Goal: Task Accomplishment & Management: Manage account settings

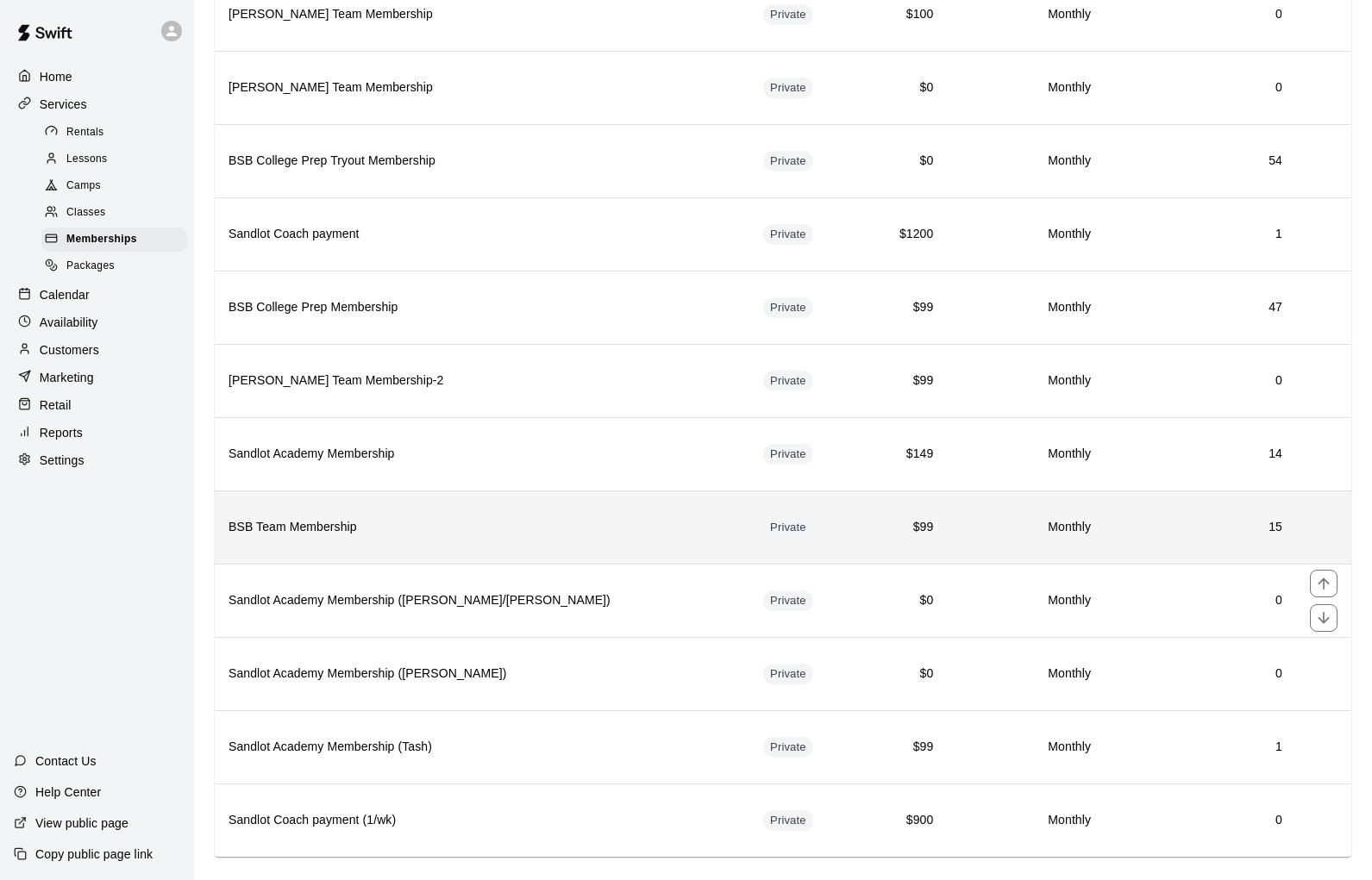
scroll to position [1027, 0]
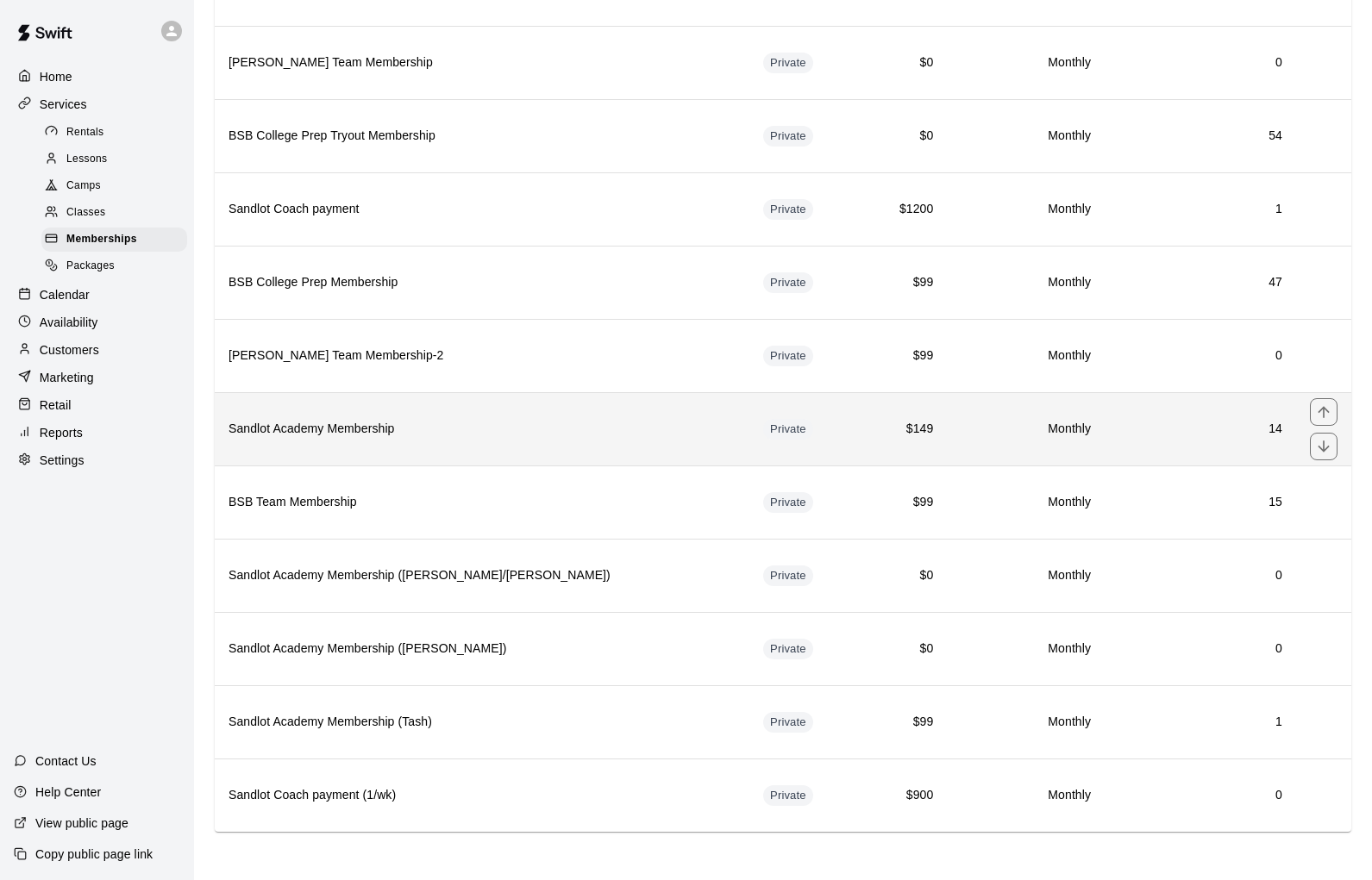
click at [509, 436] on h6 "Sandlot Academy Membership" at bounding box center [482, 430] width 507 height 19
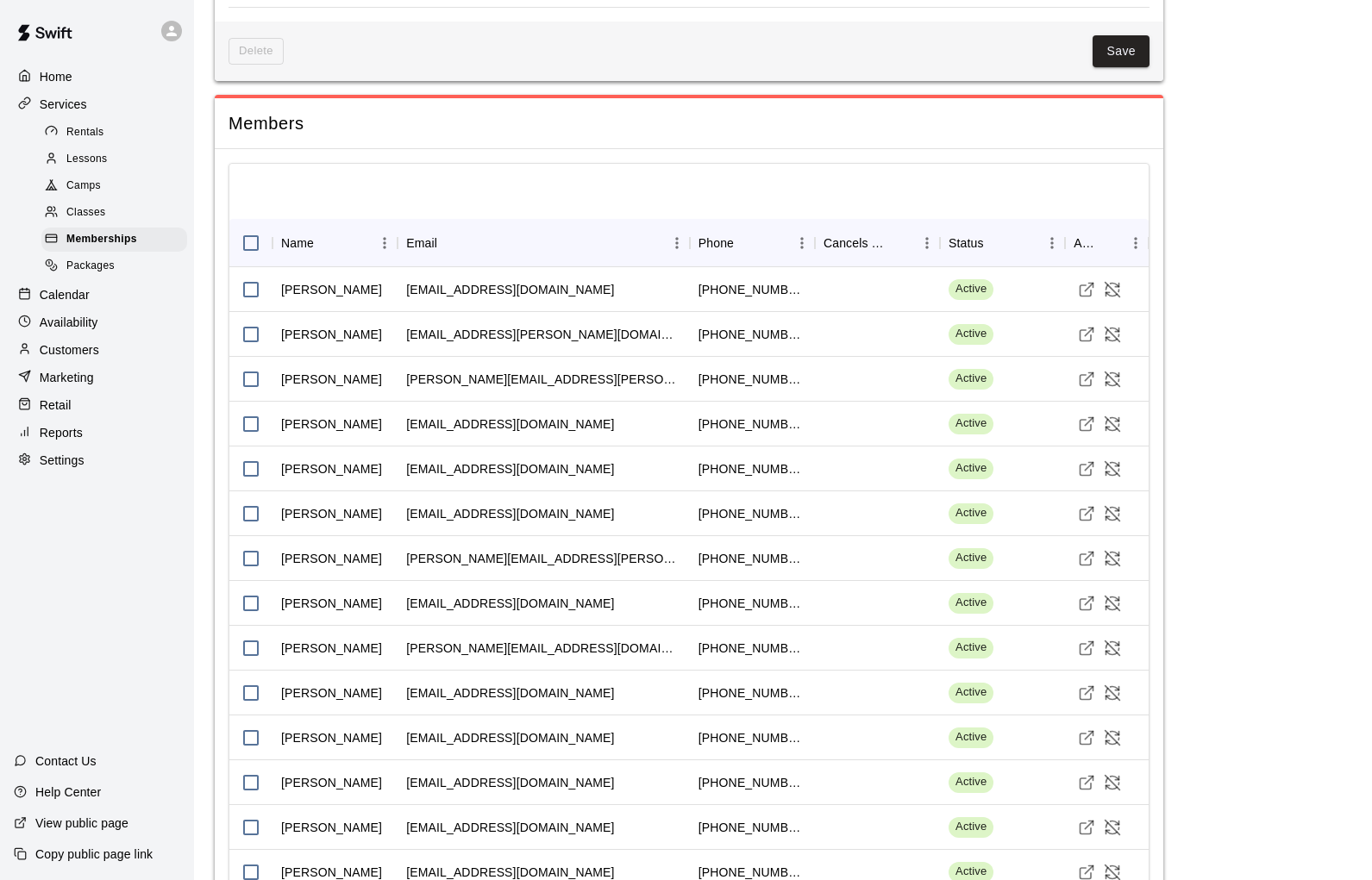
scroll to position [1294, 0]
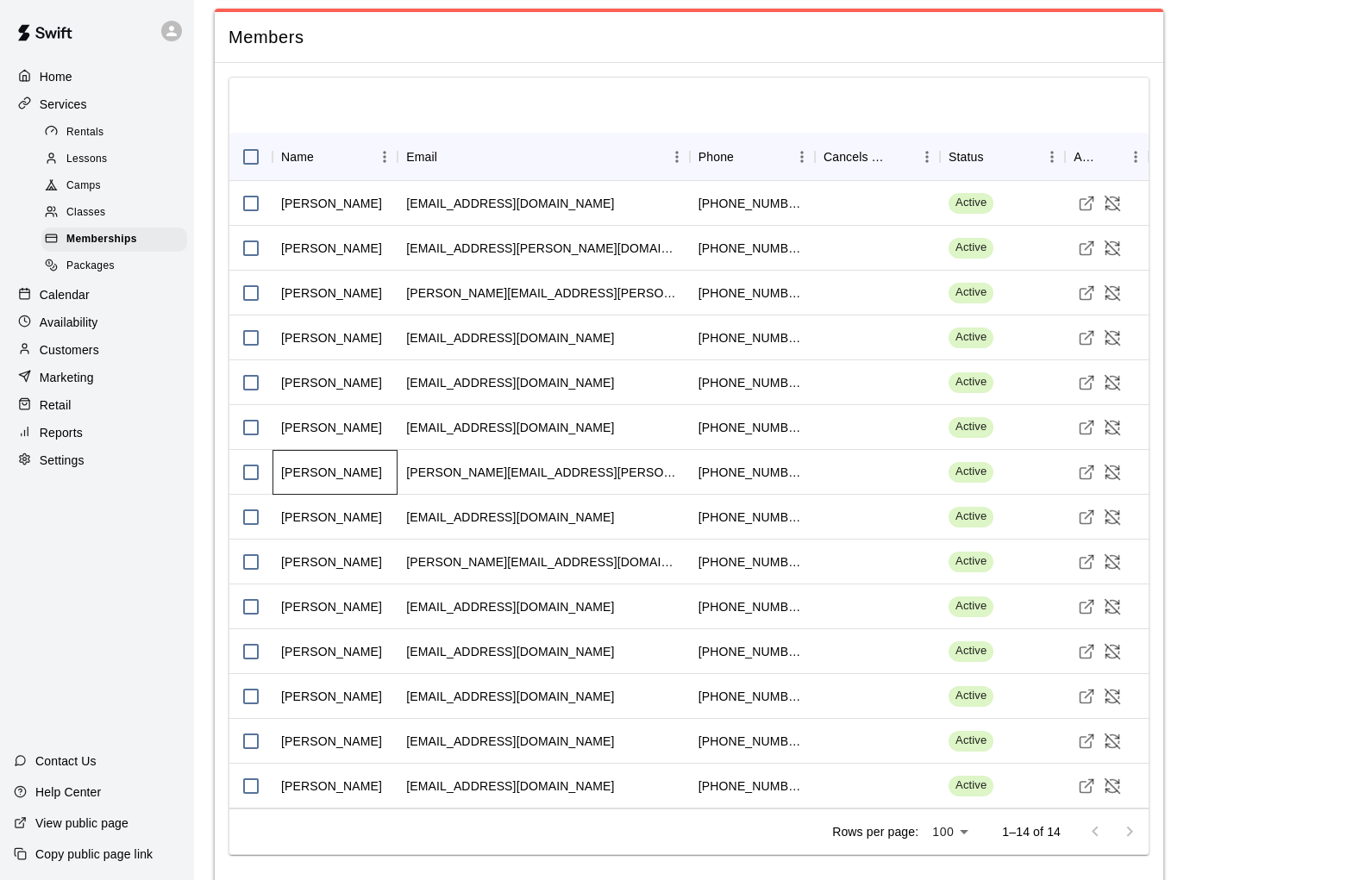
click at [310, 473] on div "[PERSON_NAME]" at bounding box center [331, 472] width 101 height 17
click at [1082, 472] on icon "Visit customer profile" at bounding box center [1086, 472] width 17 height 17
click at [327, 566] on div "[PERSON_NAME]" at bounding box center [331, 562] width 101 height 17
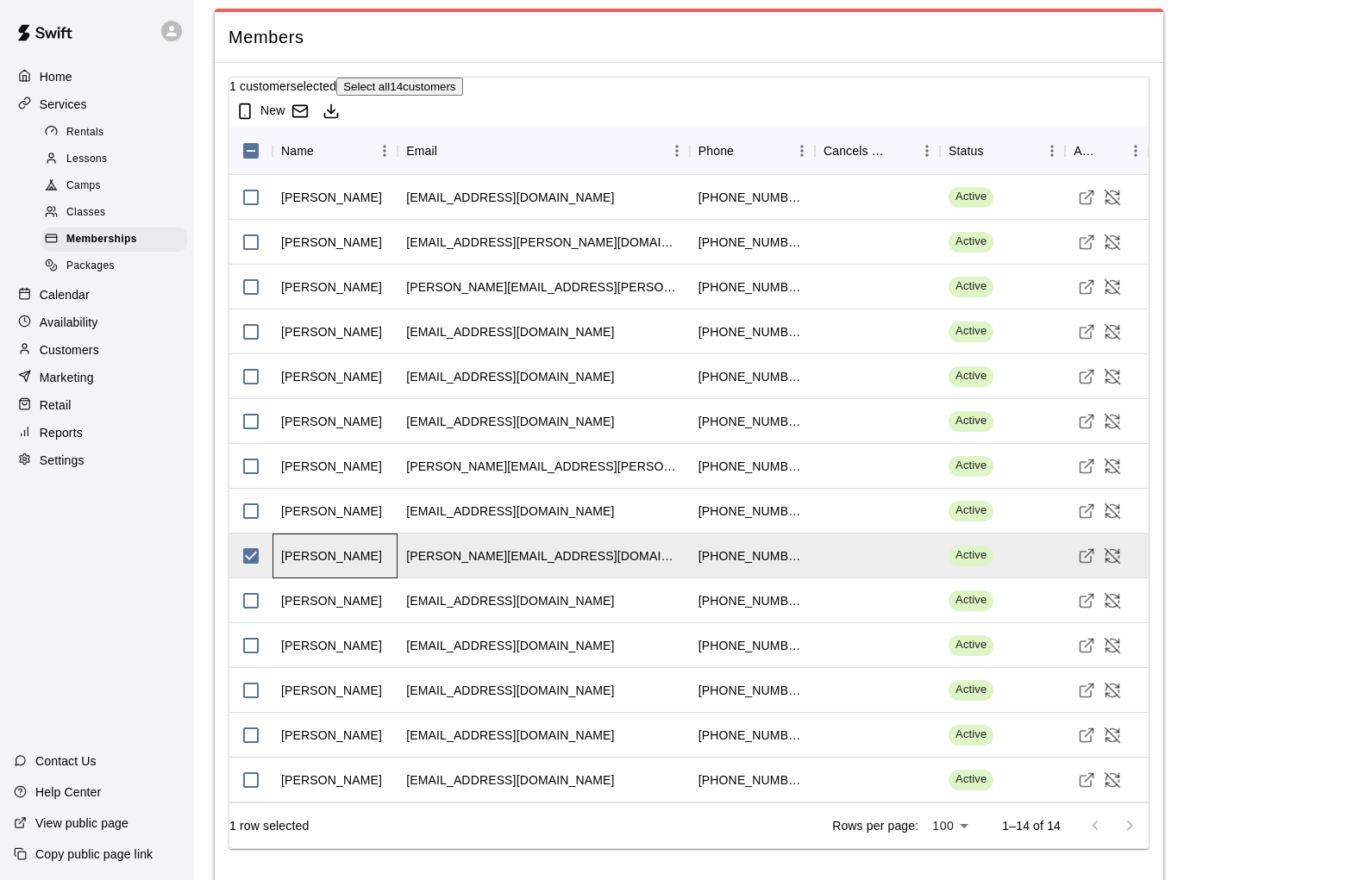
click at [347, 564] on div "[PERSON_NAME]" at bounding box center [335, 556] width 125 height 45
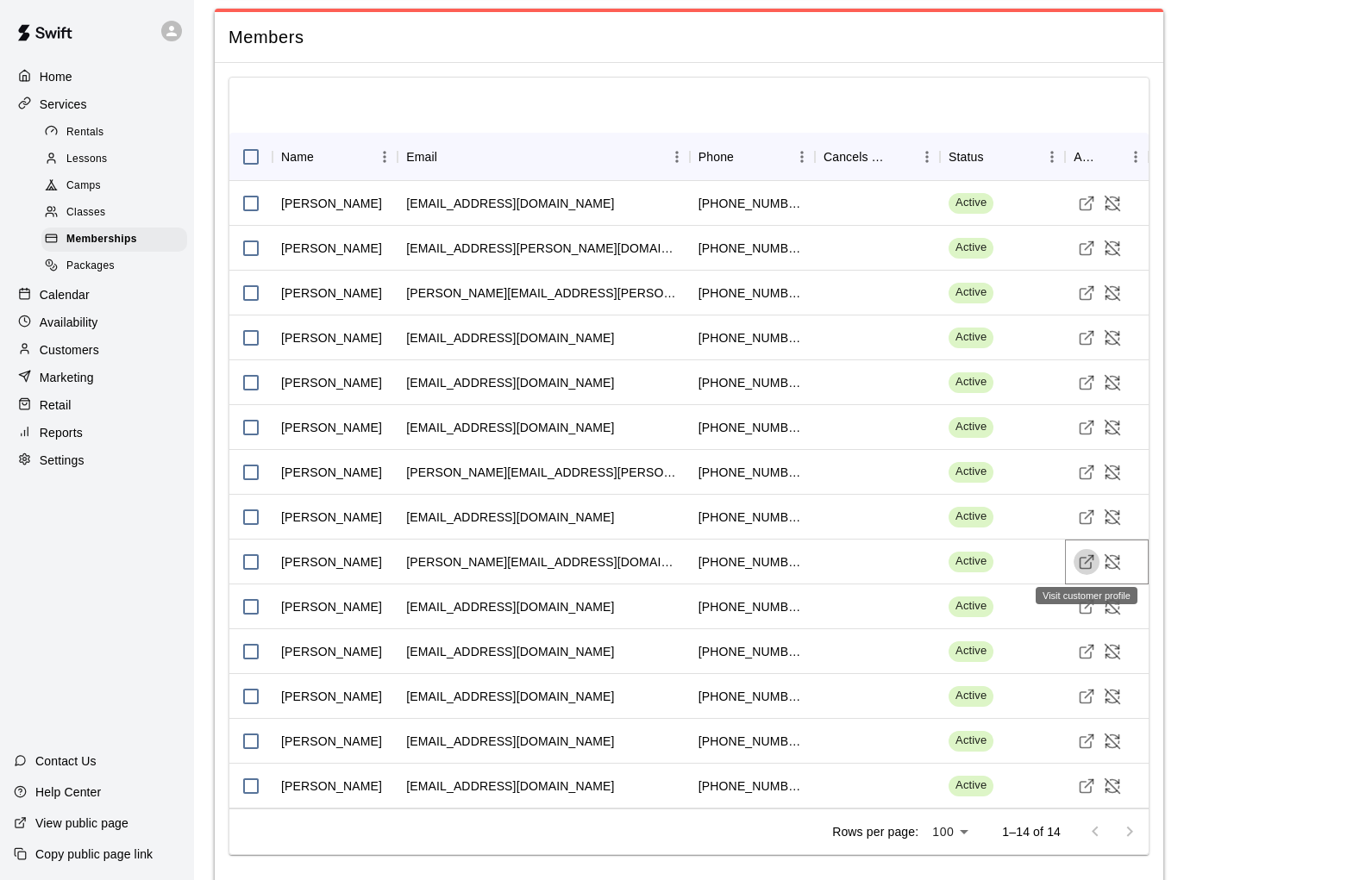
click at [1089, 559] on line "Visit customer profile" at bounding box center [1089, 559] width 8 height 8
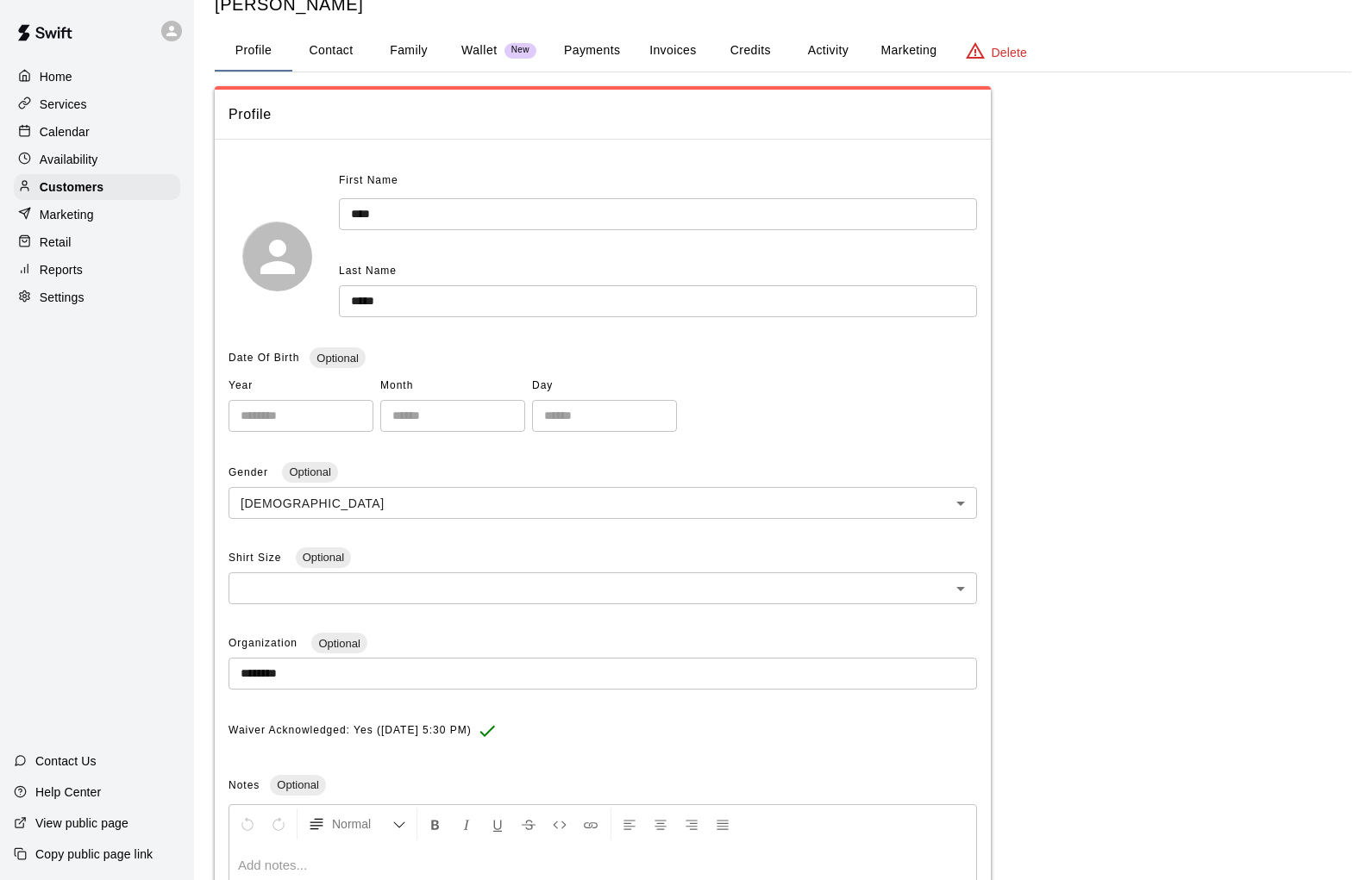
scroll to position [9, 0]
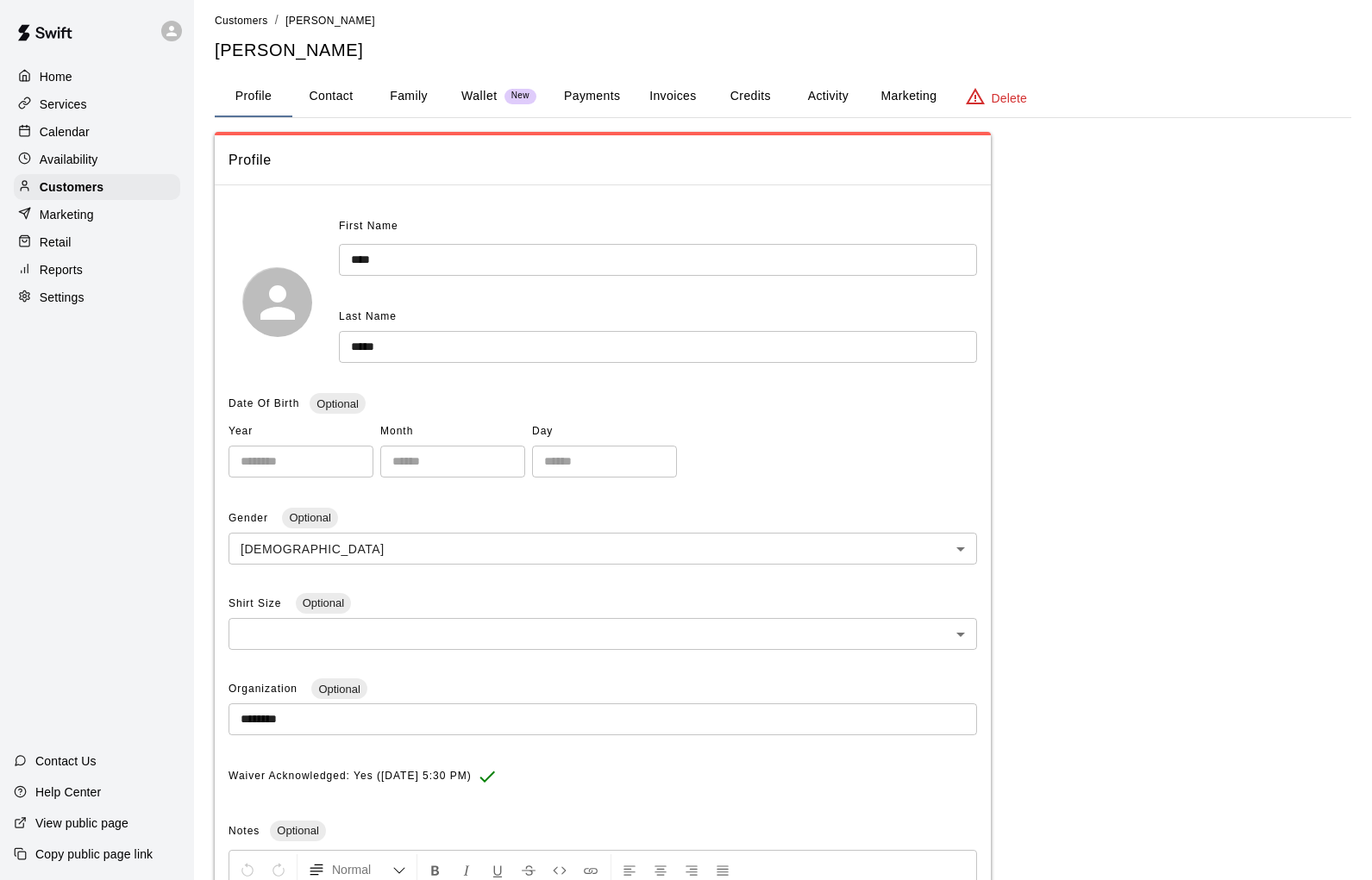
click at [336, 99] on button "Contact" at bounding box center [331, 97] width 77 height 41
select select "**"
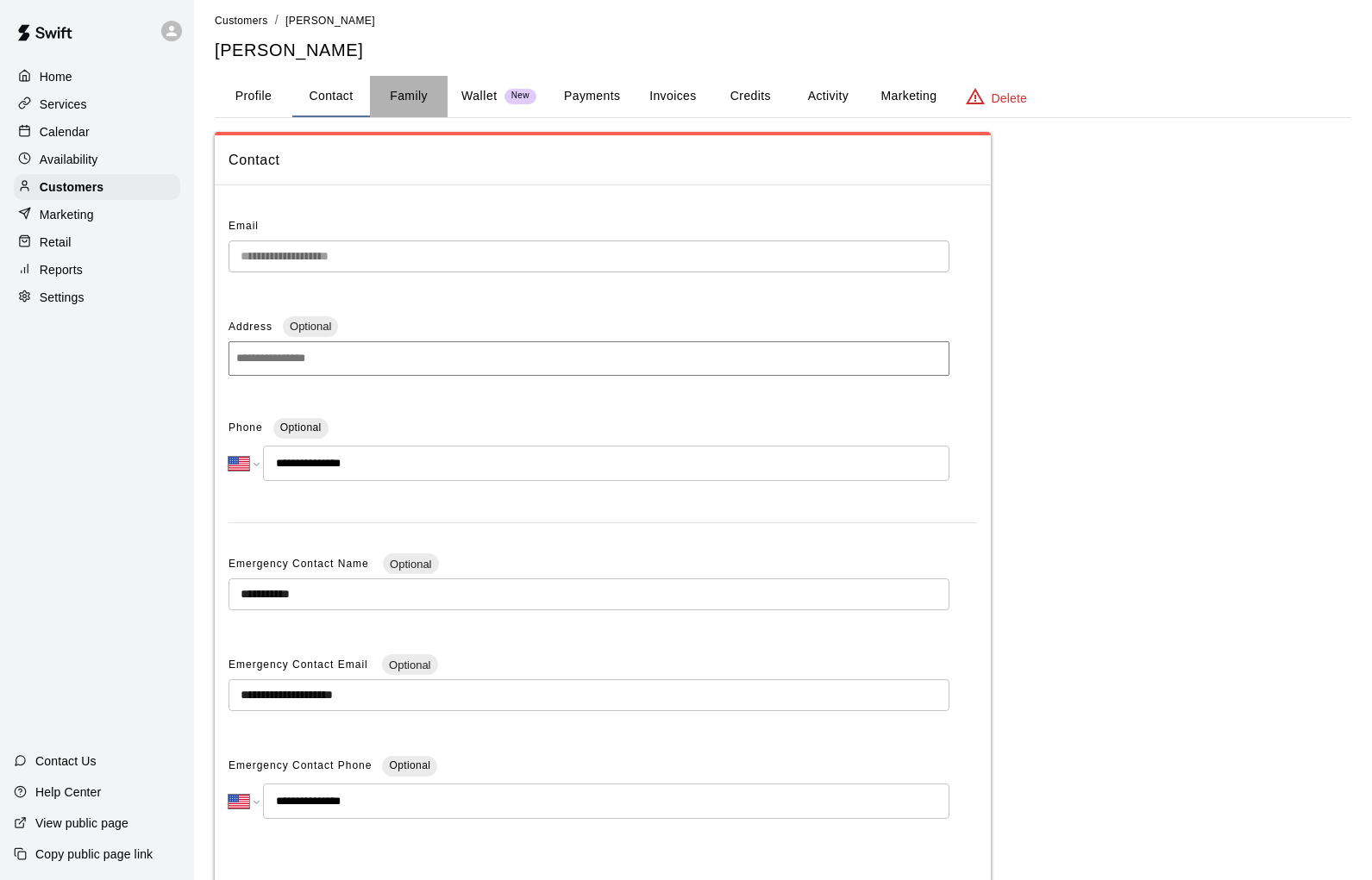
click at [430, 108] on button "Family" at bounding box center [409, 97] width 77 height 41
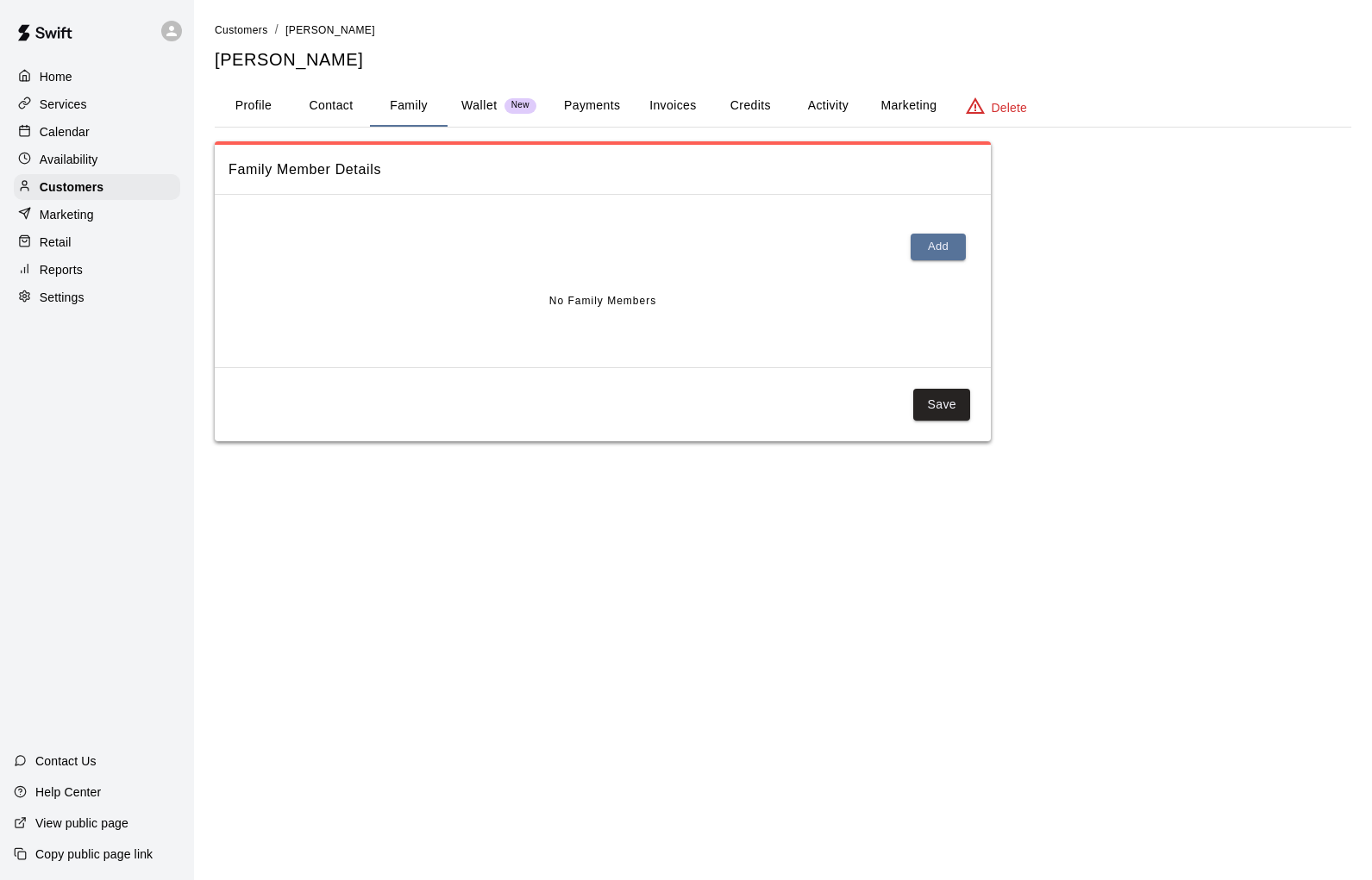
scroll to position [0, 0]
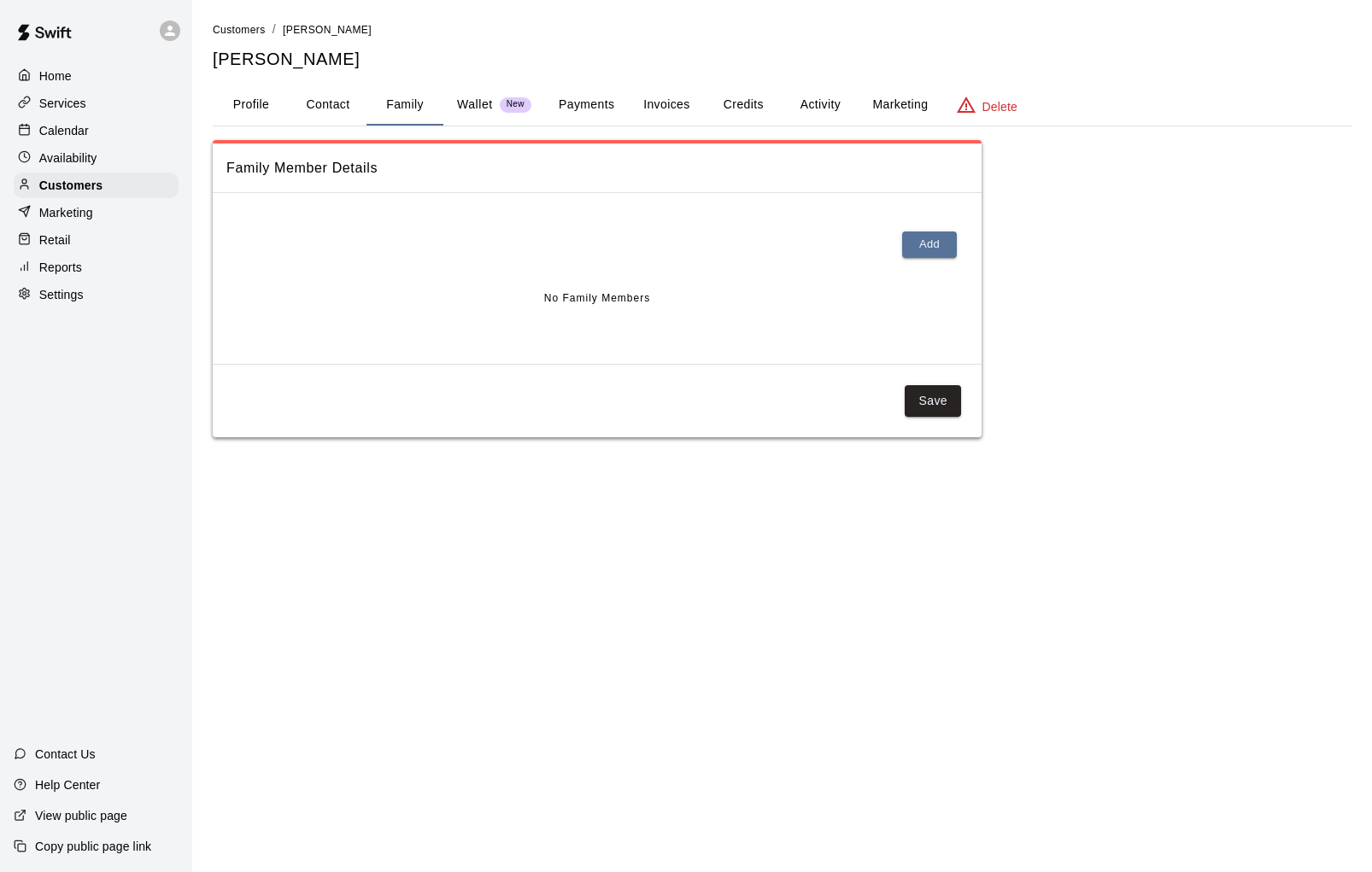
click at [589, 105] on button "Payments" at bounding box center [586, 105] width 83 height 41
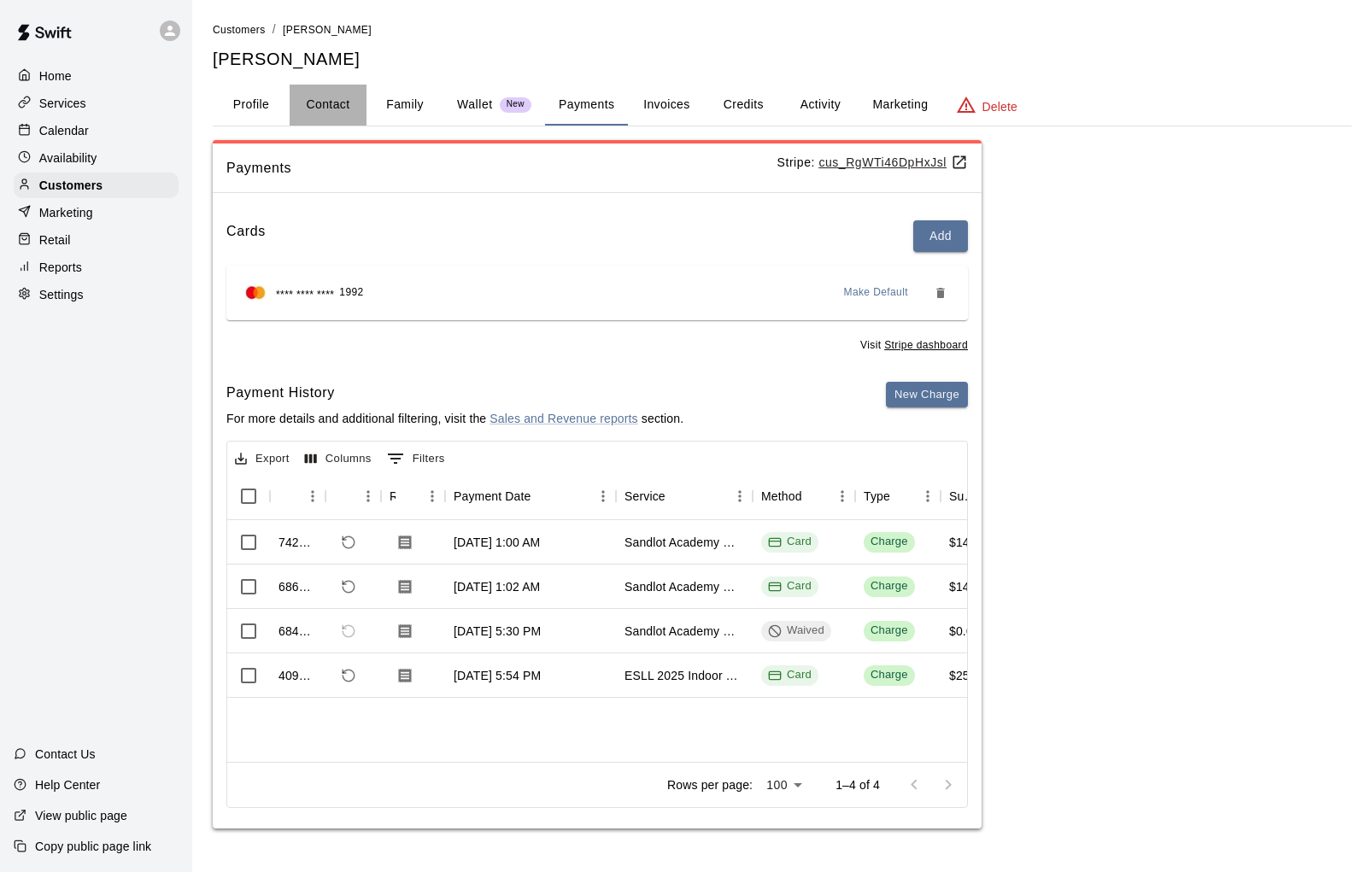
click at [343, 105] on button "Contact" at bounding box center [328, 105] width 77 height 41
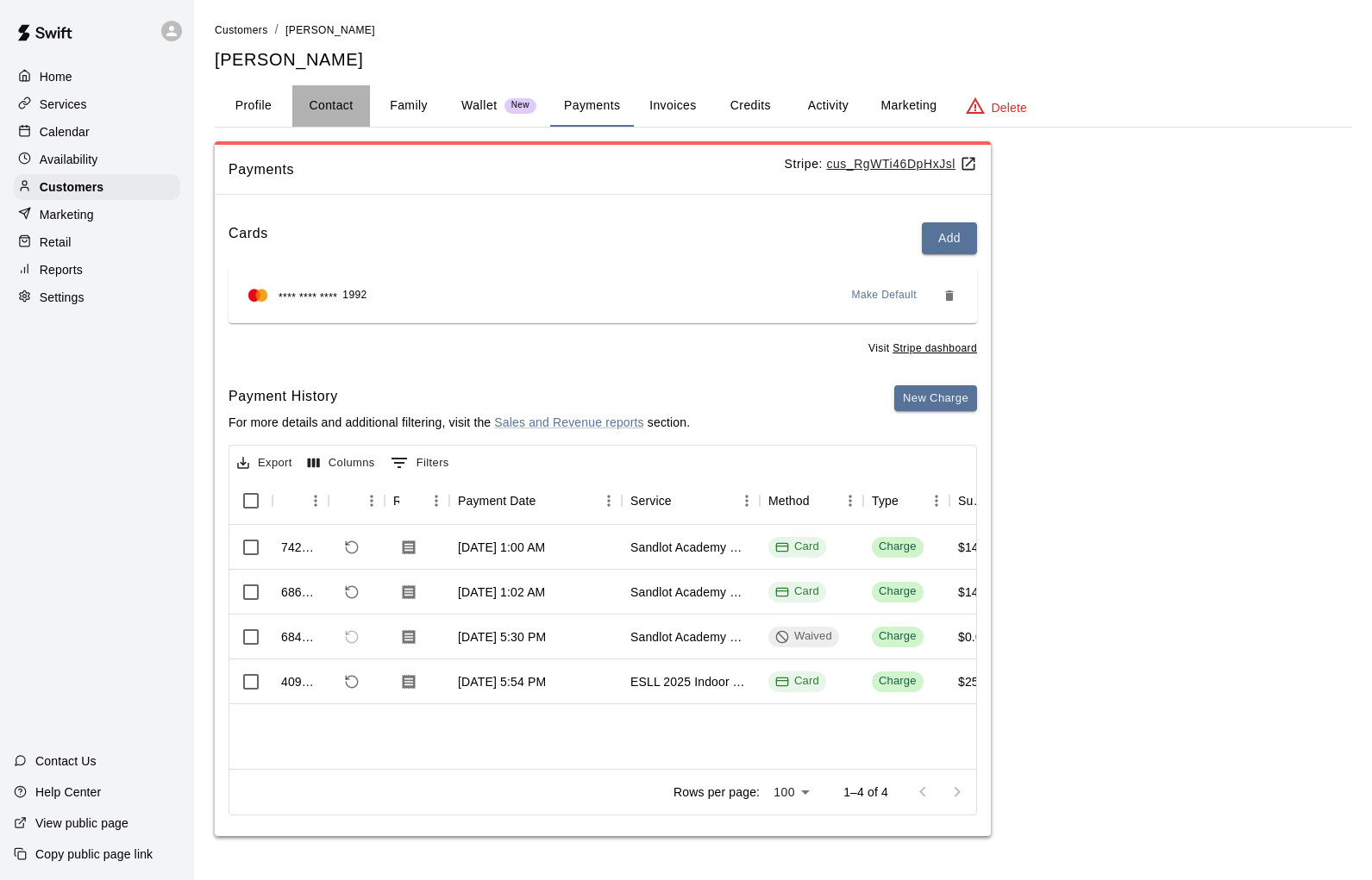
select select "**"
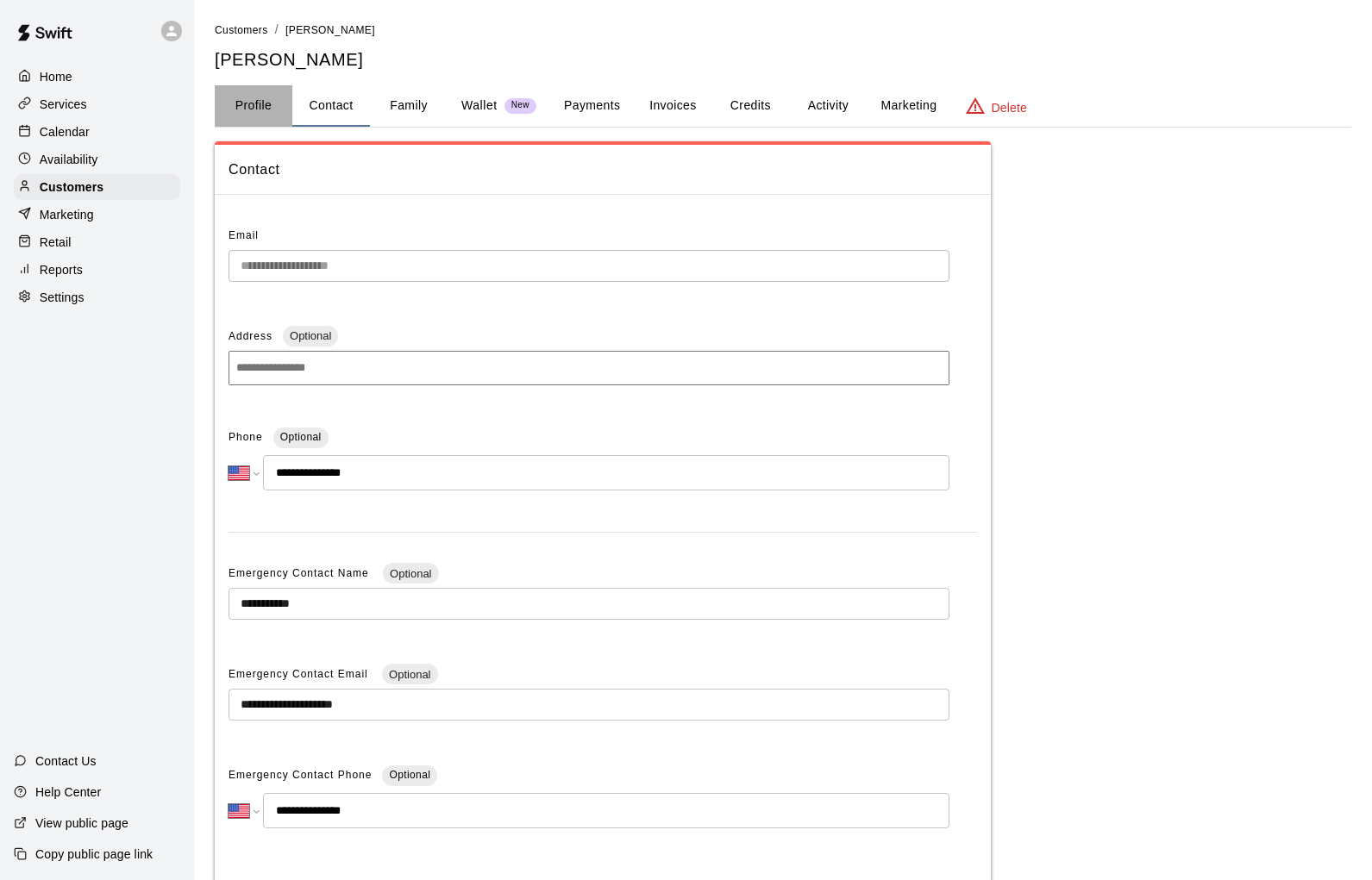
click at [258, 109] on button "Profile" at bounding box center [253, 106] width 77 height 41
